Goal: Find specific page/section: Find specific page/section

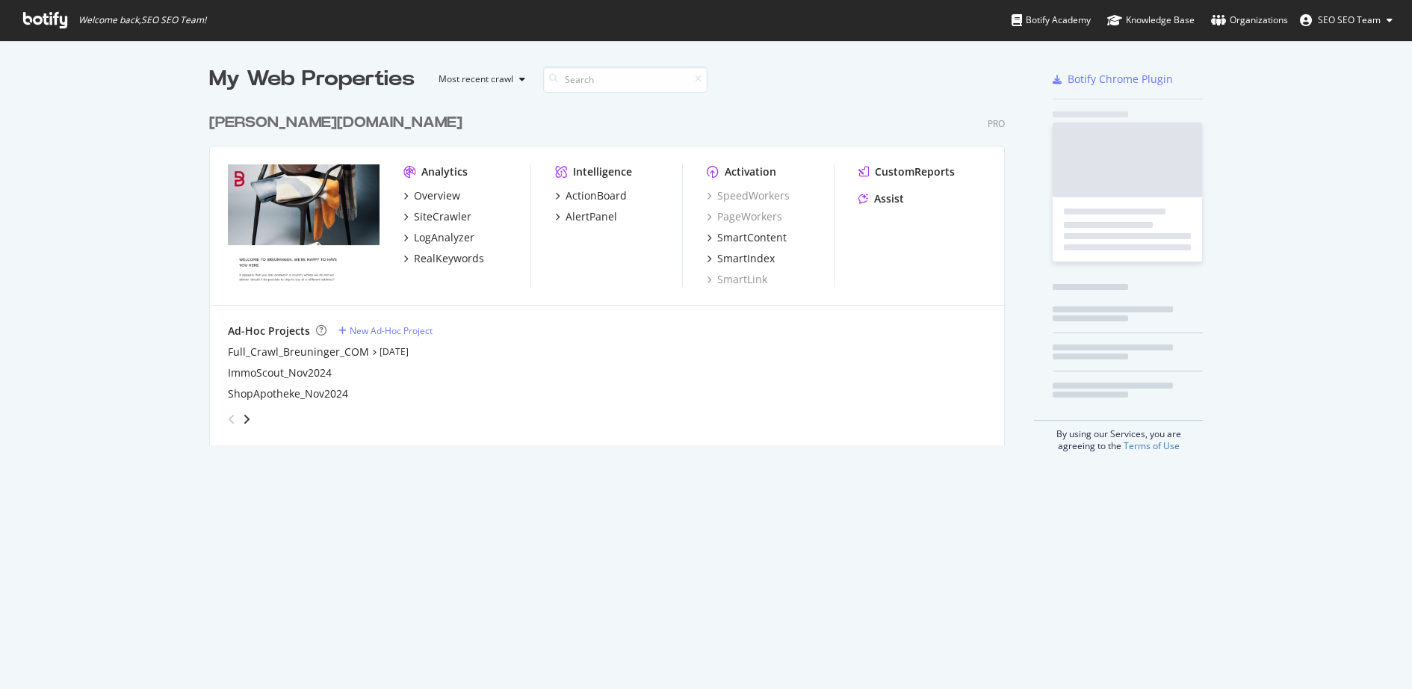
scroll to position [689, 1412]
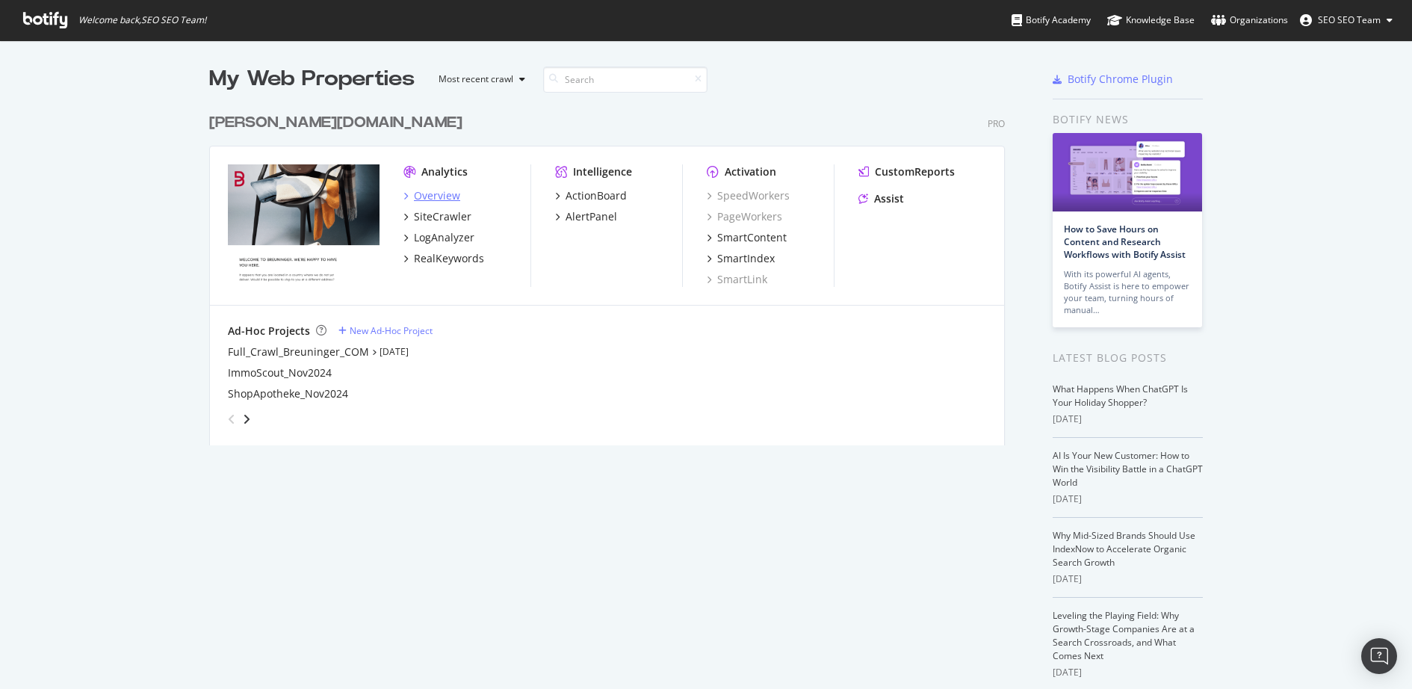
click at [438, 194] on div "Overview" at bounding box center [437, 195] width 46 height 15
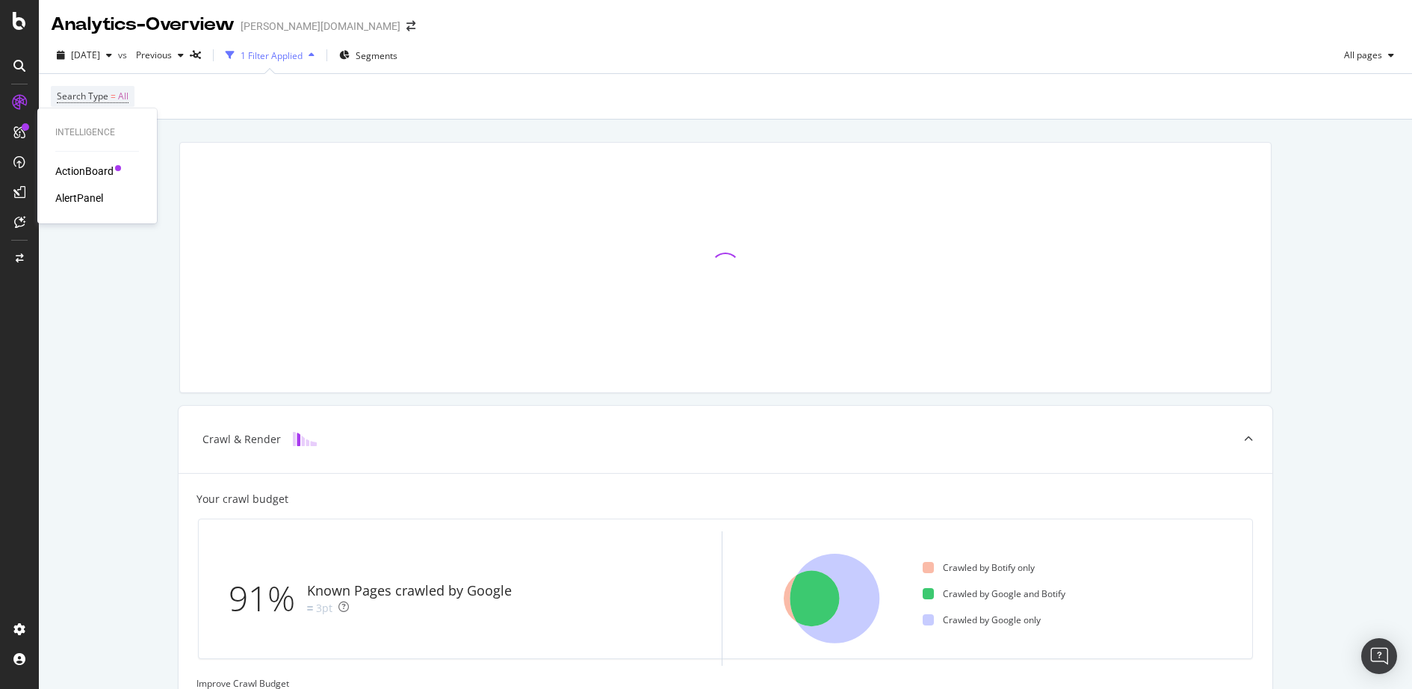
click at [80, 175] on div "ActionBoard" at bounding box center [84, 171] width 58 height 15
